Goal: Task Accomplishment & Management: Manage account settings

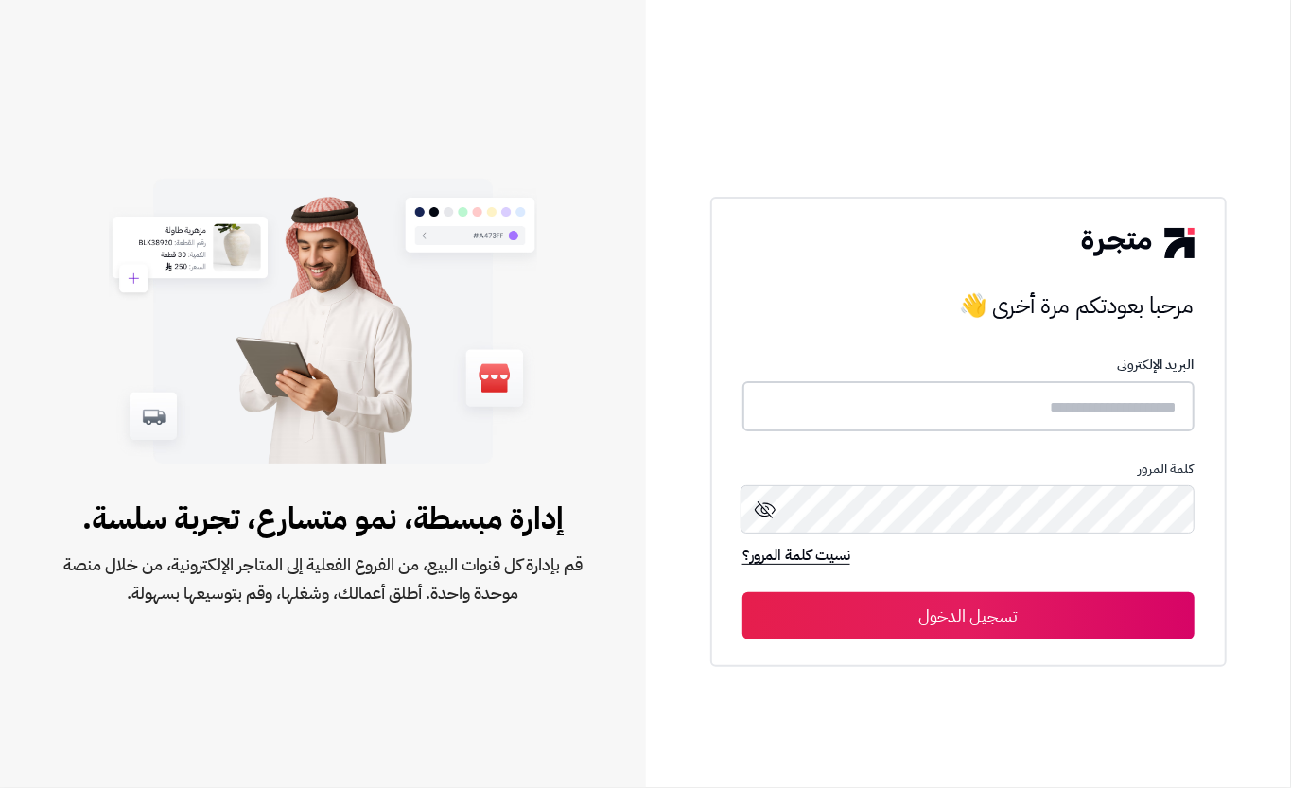
click at [1128, 406] on input "text" at bounding box center [969, 406] width 452 height 50
type input "****"
click at [1084, 598] on button "تسجيل الدخول" at bounding box center [969, 614] width 452 height 47
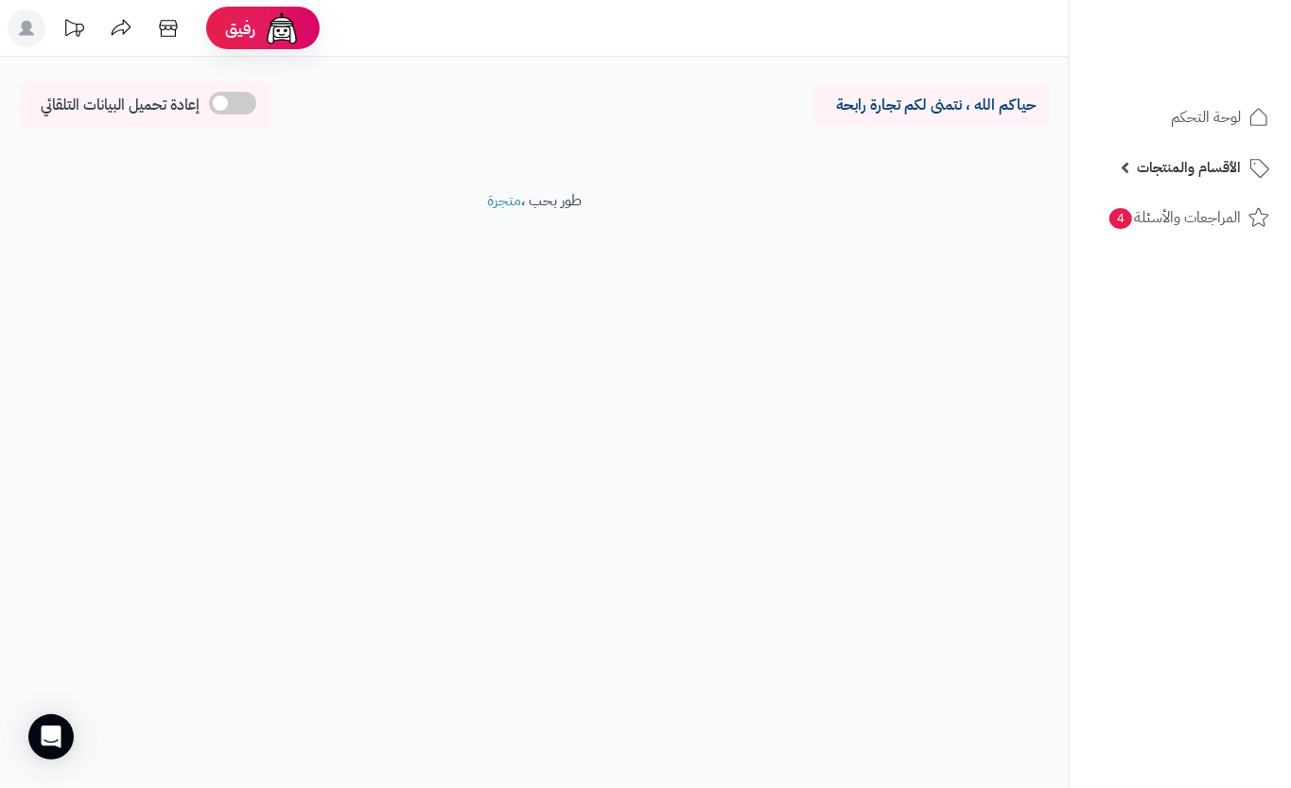
click at [1070, 161] on li "الأقسام والمنتجات المنتجات مخزون الخيارات الأقسام الماركات مواصفات المنتجات موا…" at bounding box center [1180, 167] width 221 height 45
click at [1154, 164] on span "الأقسام والمنتجات" at bounding box center [1189, 167] width 104 height 26
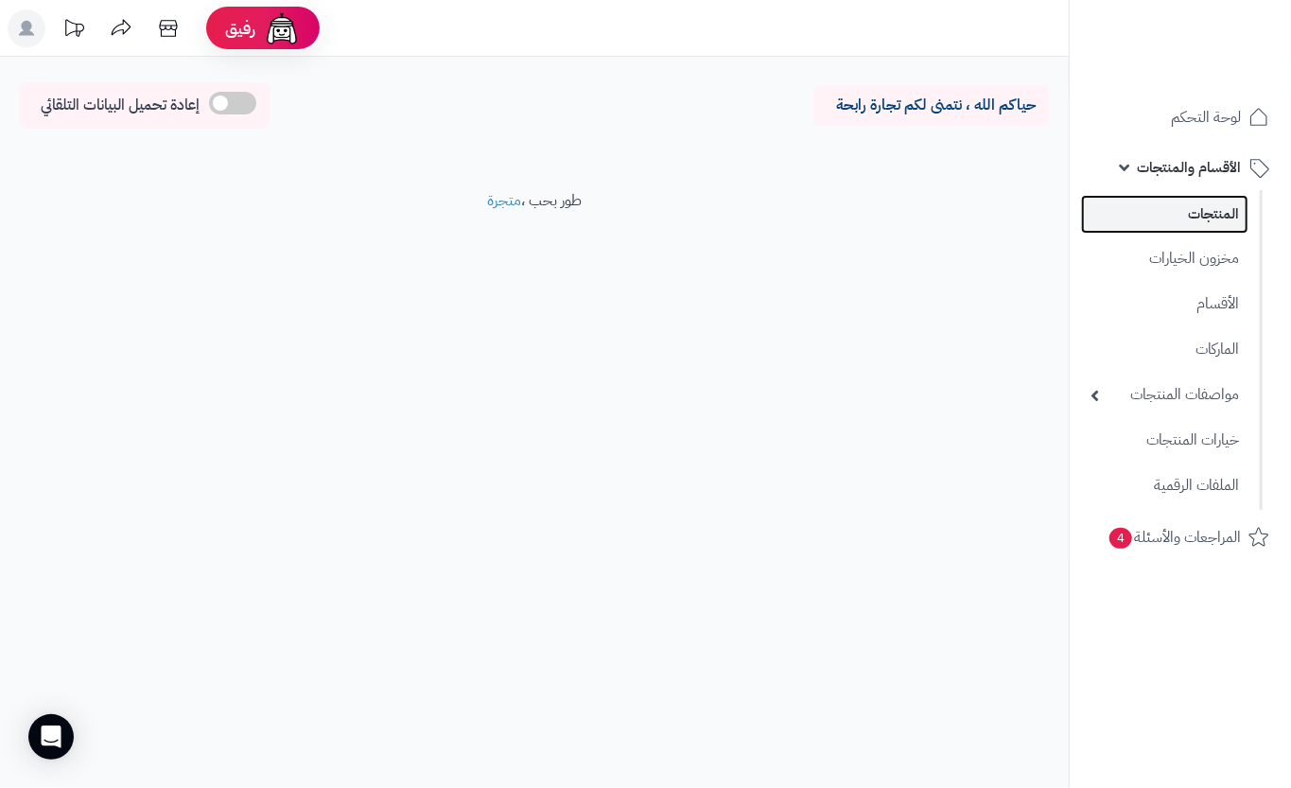
drag, startPoint x: 1171, startPoint y: 217, endPoint x: 1167, endPoint y: 228, distance: 12.0
click at [1174, 220] on link "المنتجات" at bounding box center [1164, 214] width 167 height 39
